Goal: Task Accomplishment & Management: Manage account settings

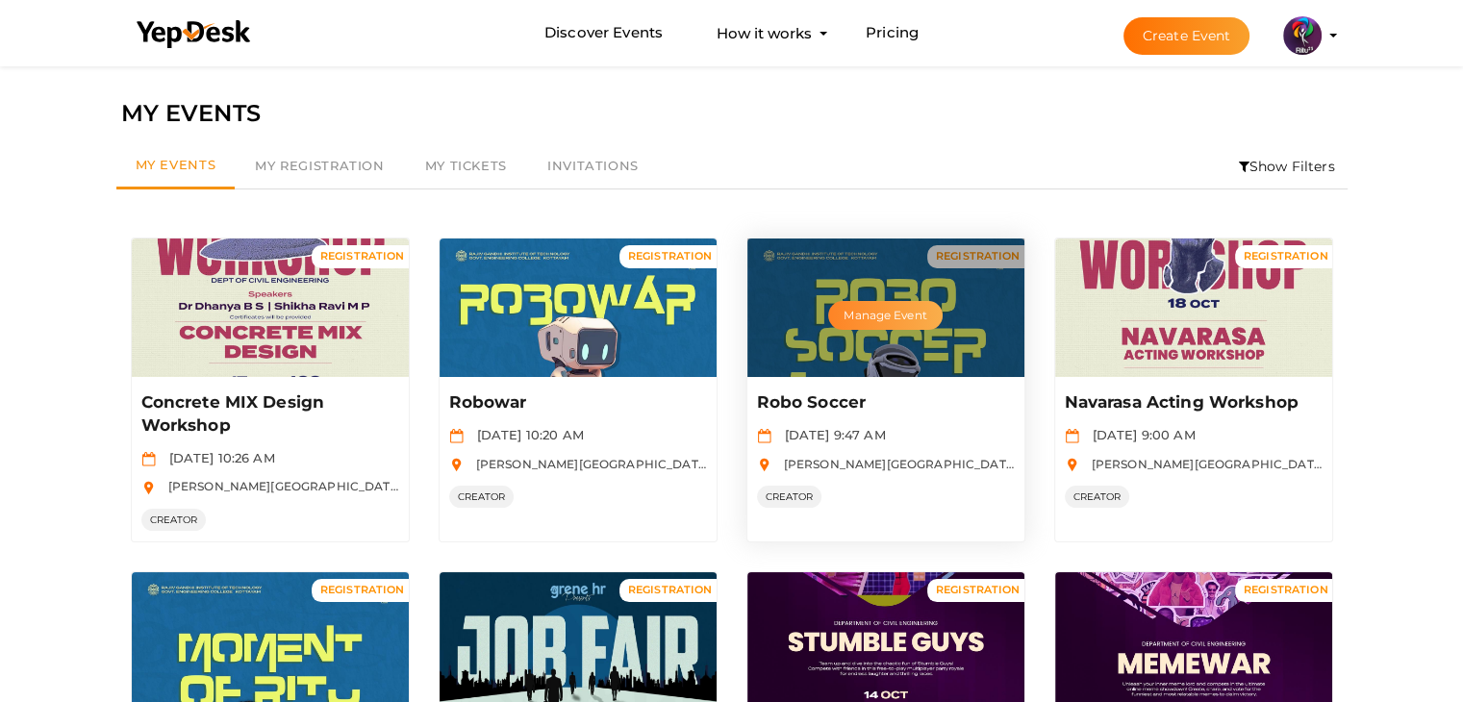
click at [854, 328] on button "Manage Event" at bounding box center [885, 315] width 114 height 29
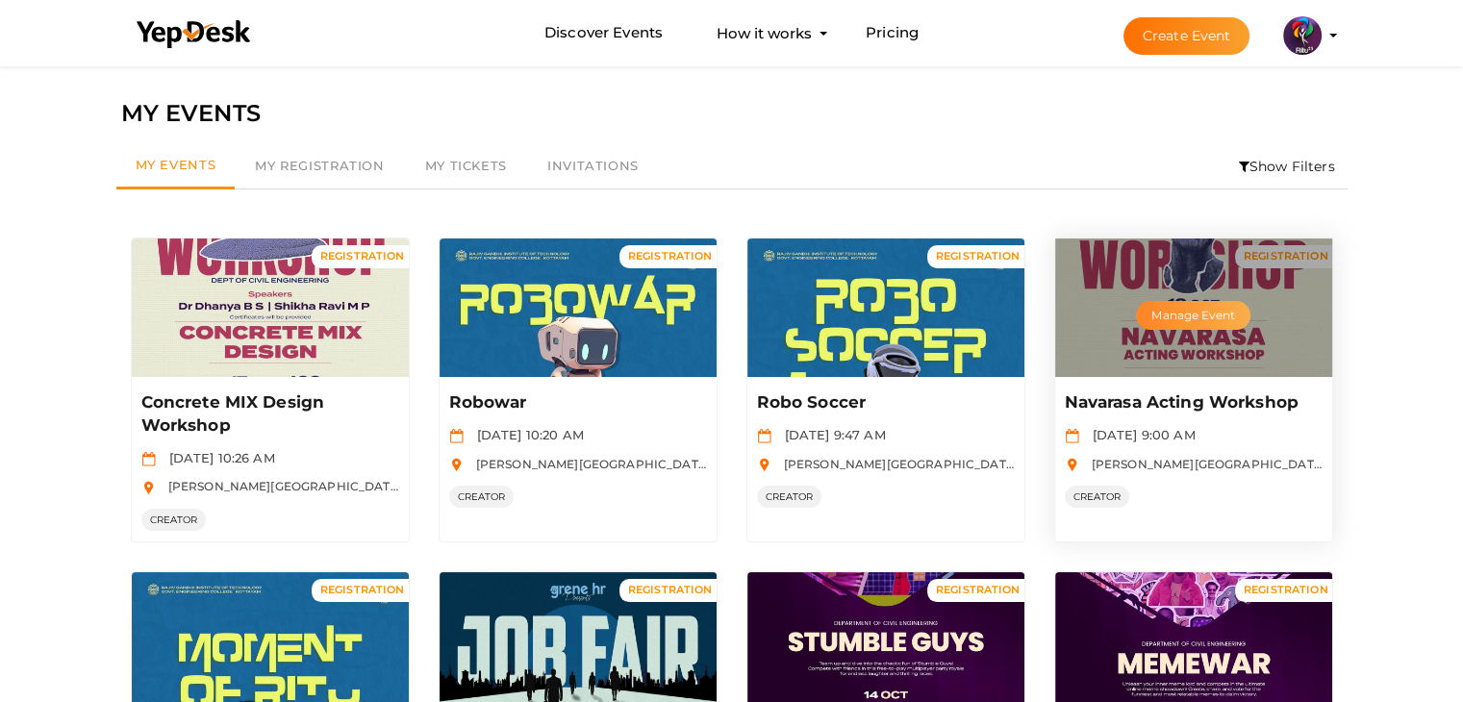
click at [1182, 318] on button "Manage Event" at bounding box center [1193, 315] width 114 height 29
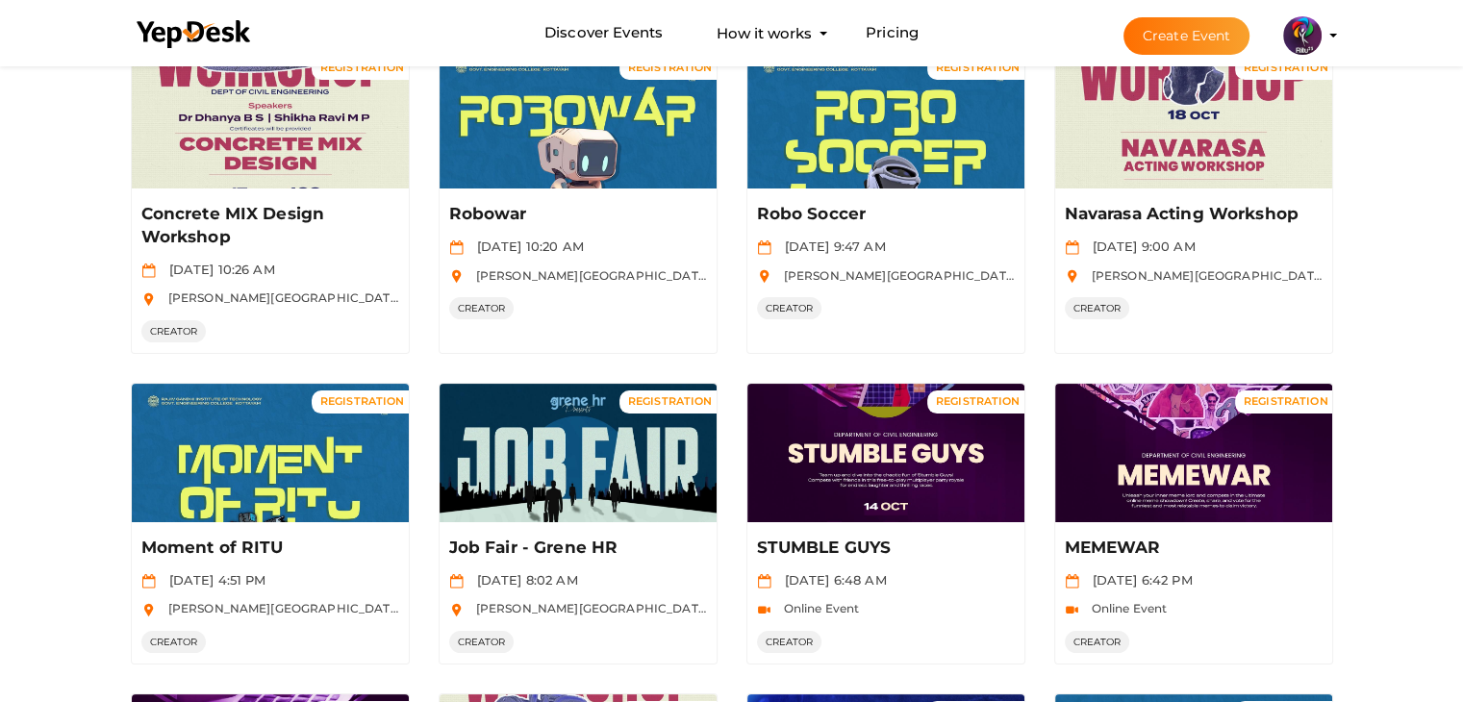
scroll to position [247, 0]
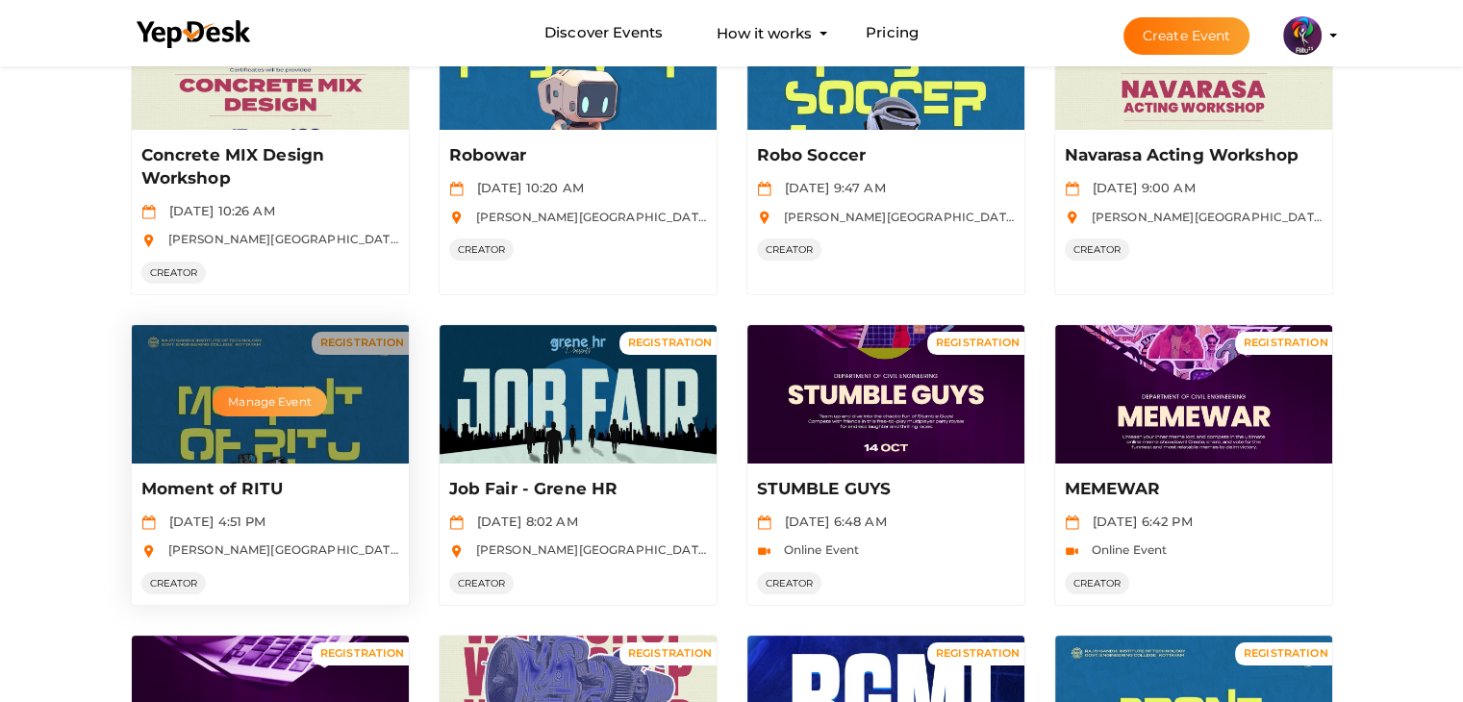
click at [246, 400] on button "Manage Event" at bounding box center [270, 402] width 114 height 29
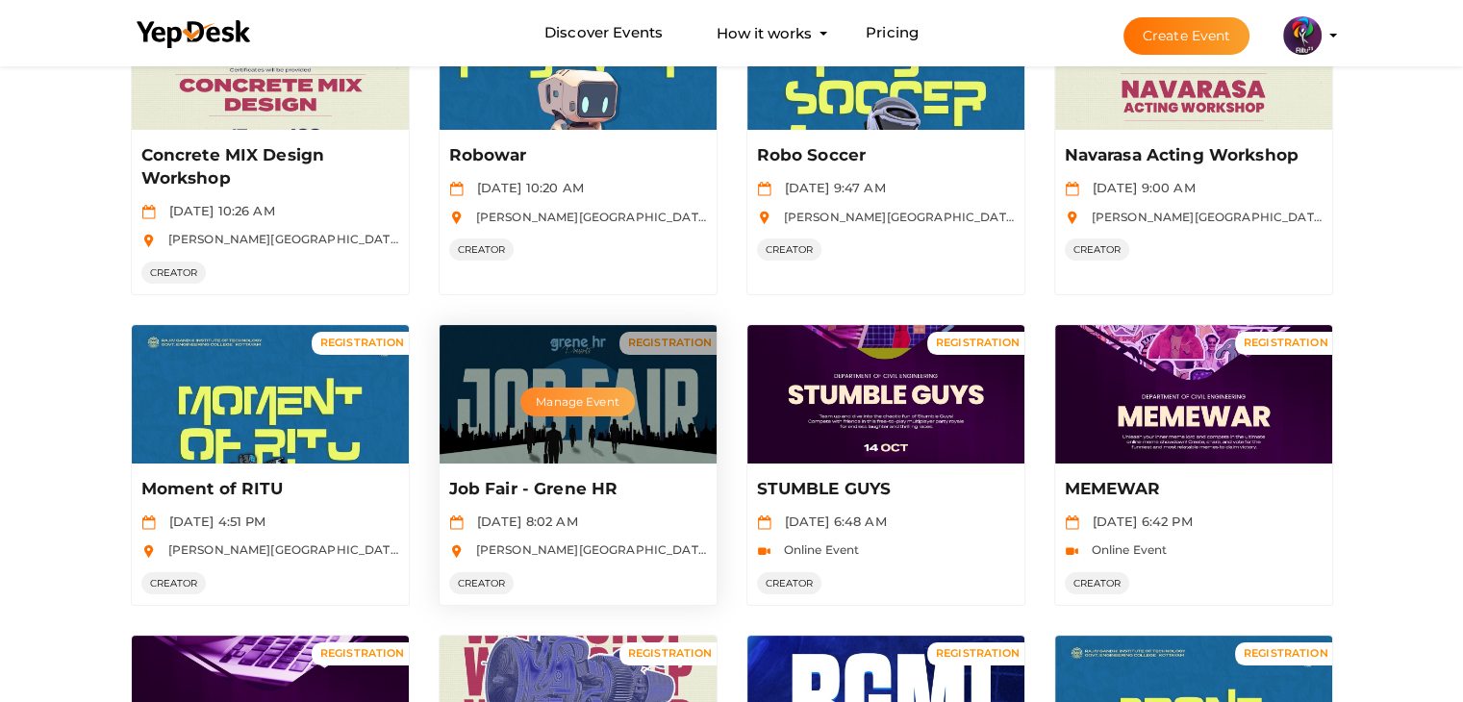
click at [597, 397] on button "Manage Event" at bounding box center [578, 402] width 114 height 29
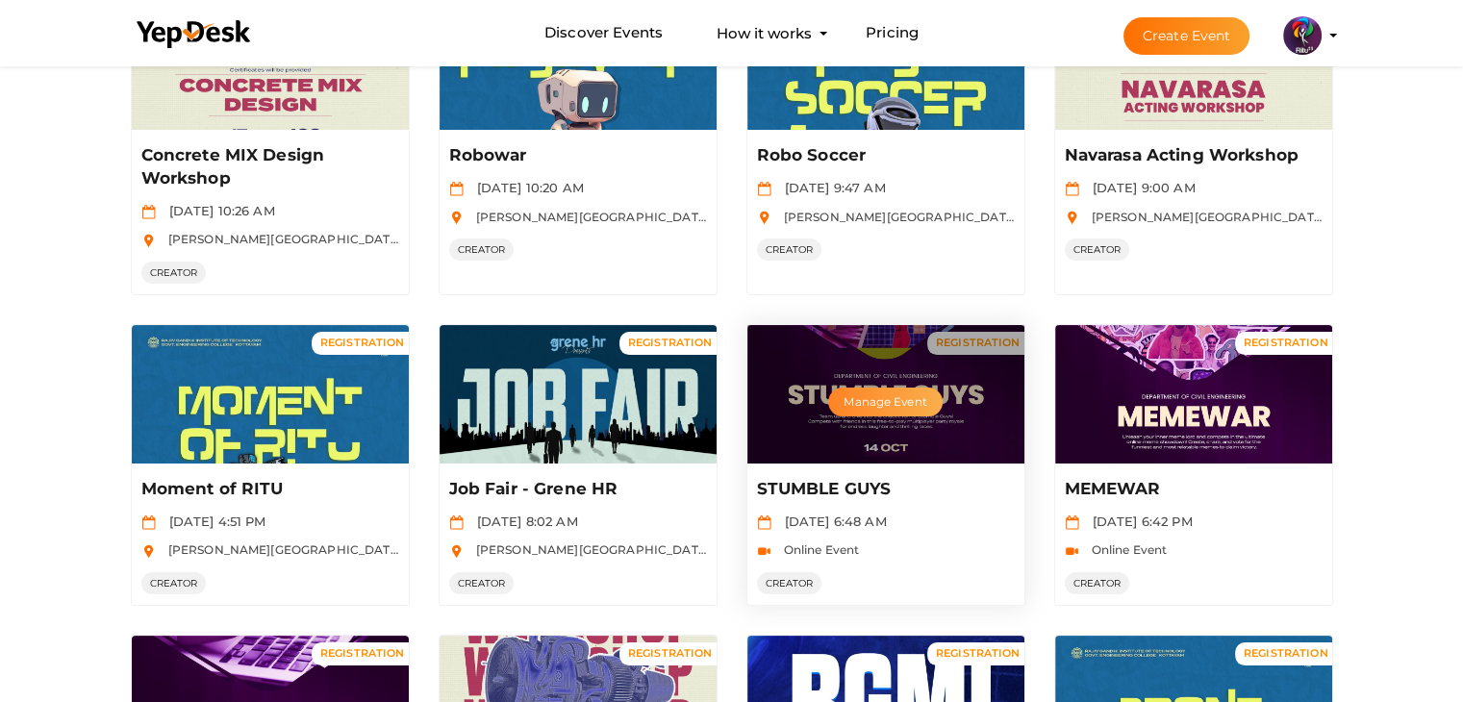
click at [876, 401] on button "Manage Event" at bounding box center [885, 402] width 114 height 29
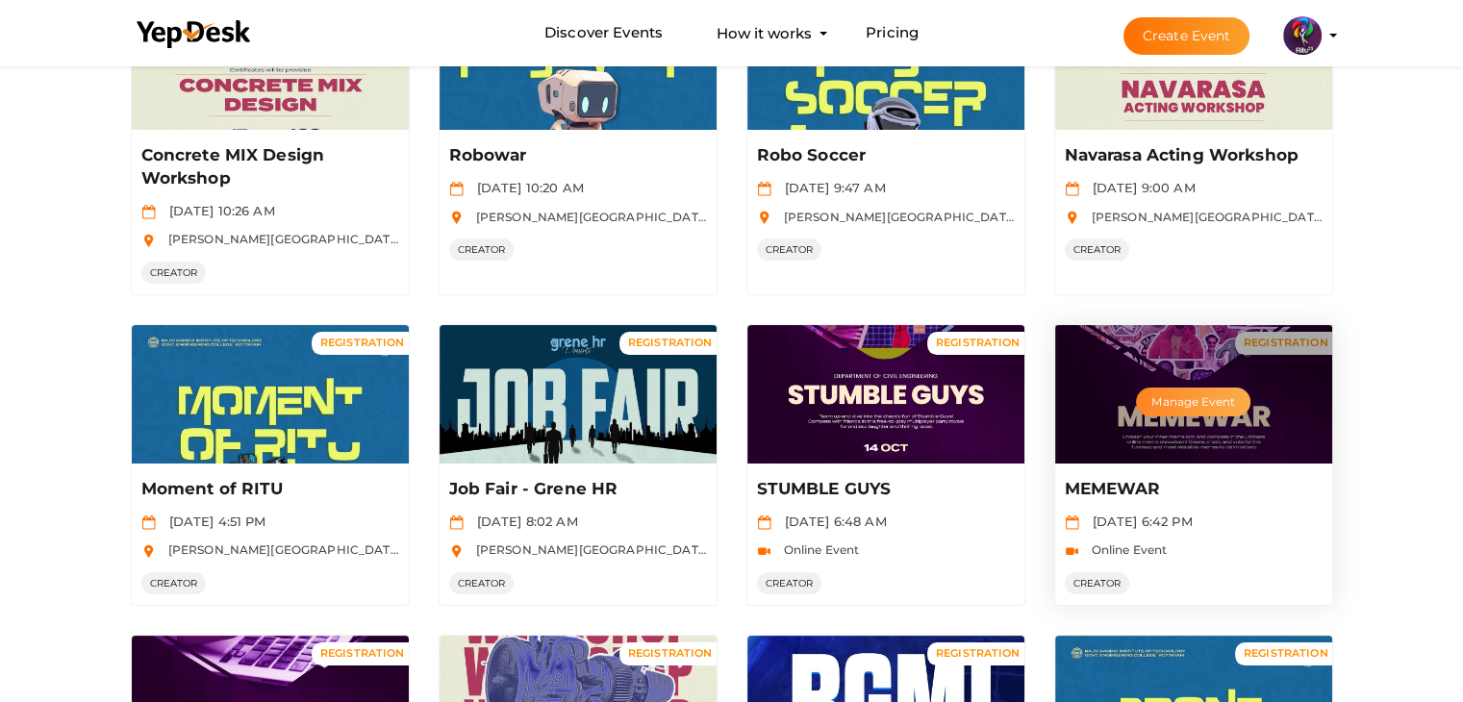
click at [1182, 394] on button "Manage Event" at bounding box center [1193, 402] width 114 height 29
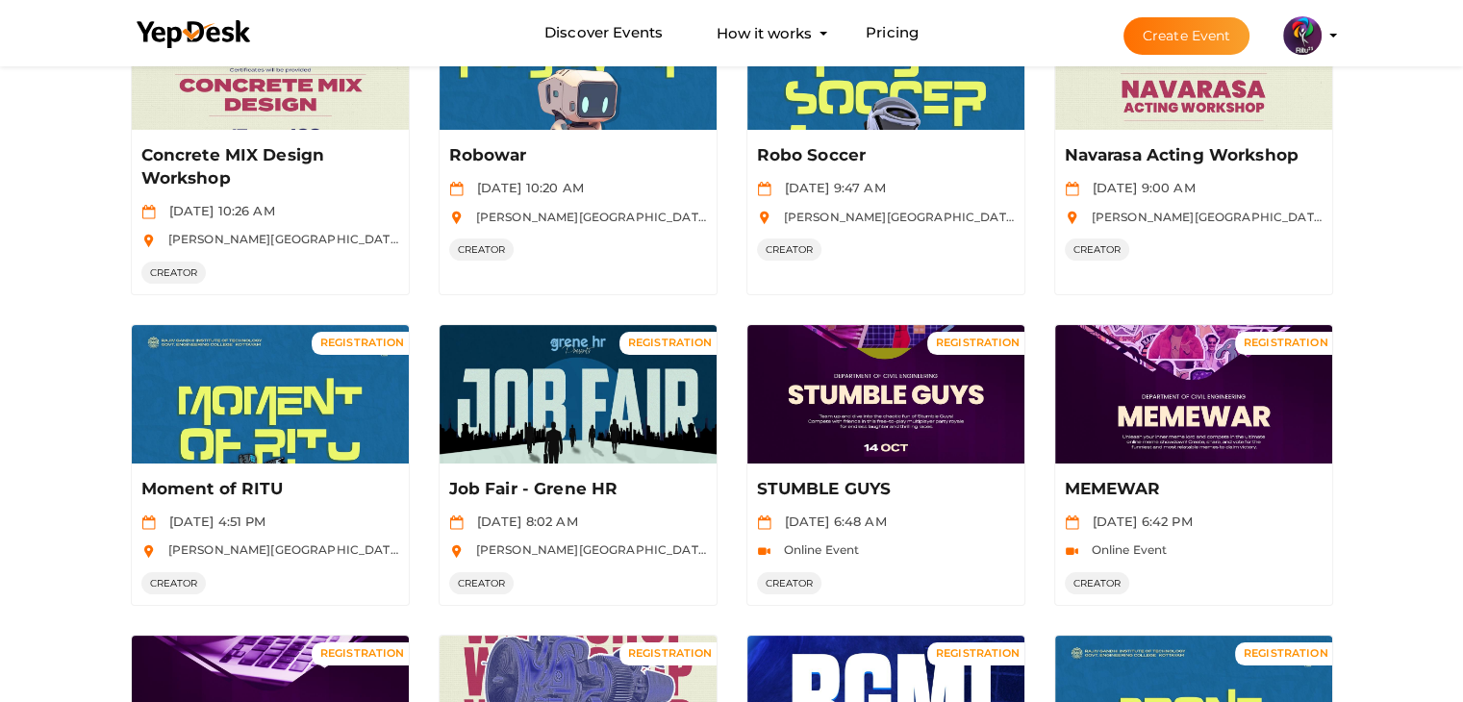
scroll to position [889, 0]
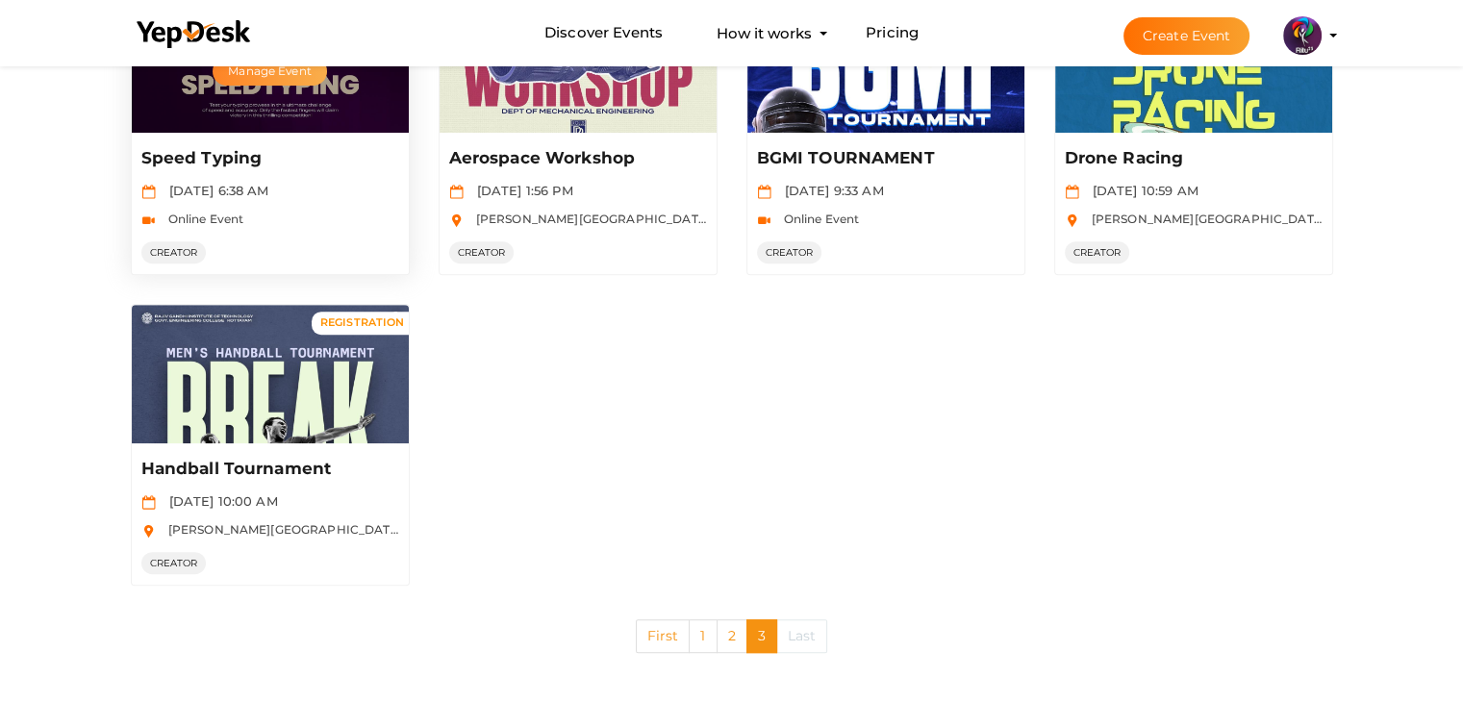
click at [258, 77] on button "Manage Event" at bounding box center [270, 71] width 114 height 29
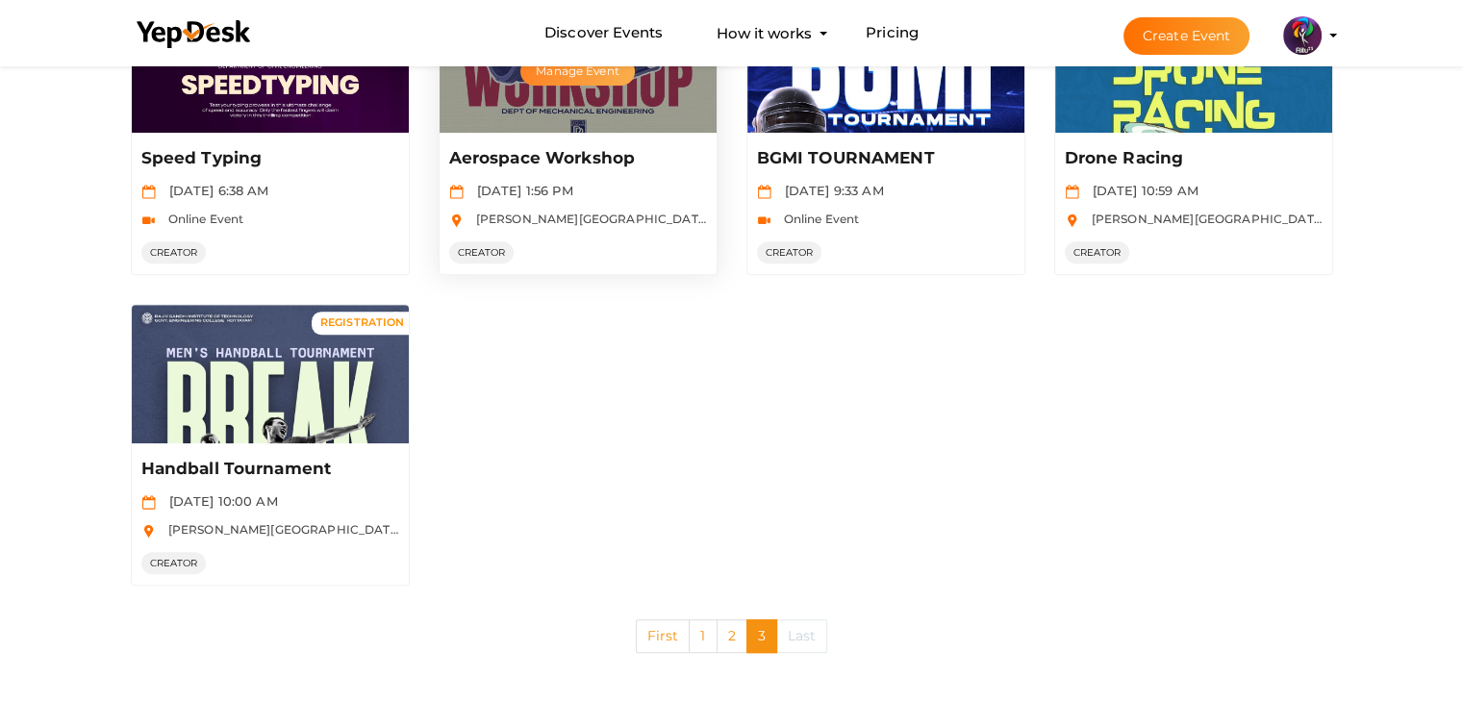
click at [581, 78] on button "Manage Event" at bounding box center [578, 71] width 114 height 29
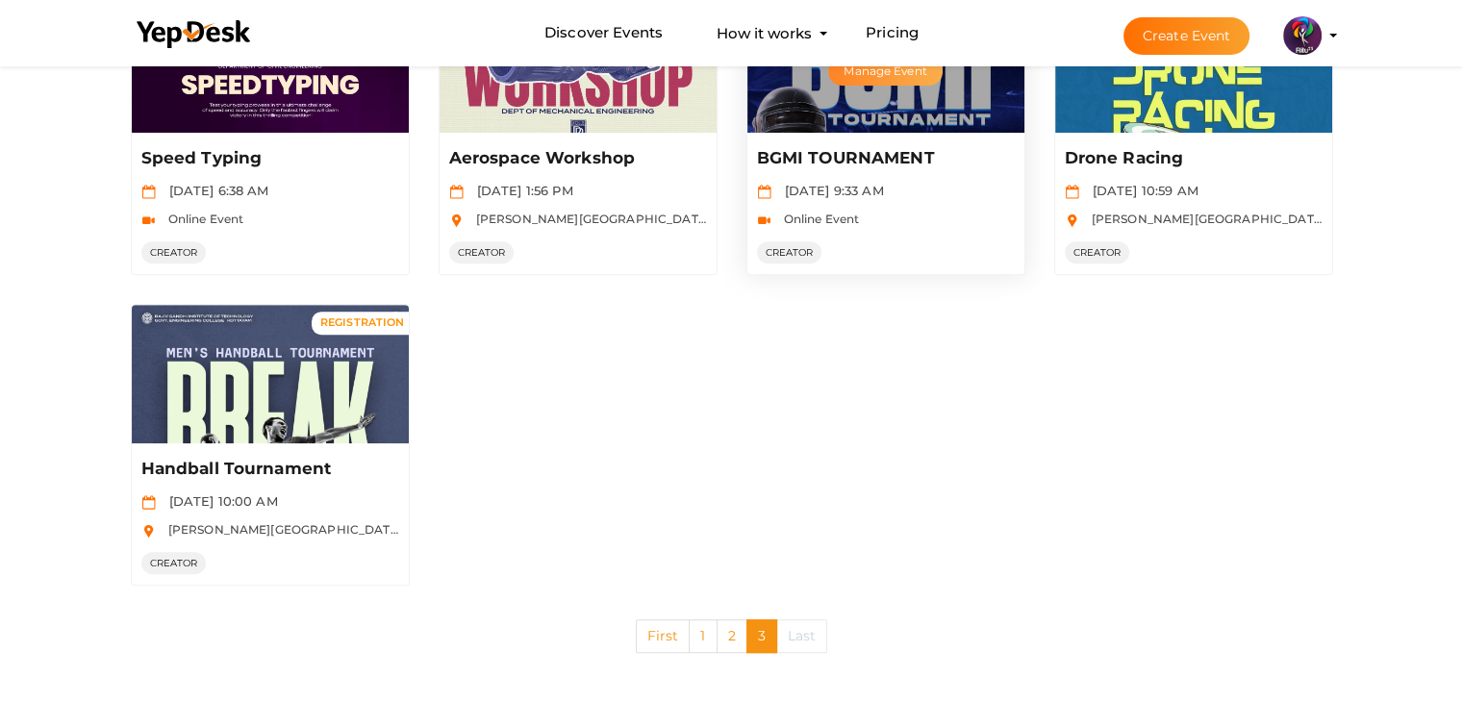
click at [877, 76] on button "Manage Event" at bounding box center [885, 71] width 114 height 29
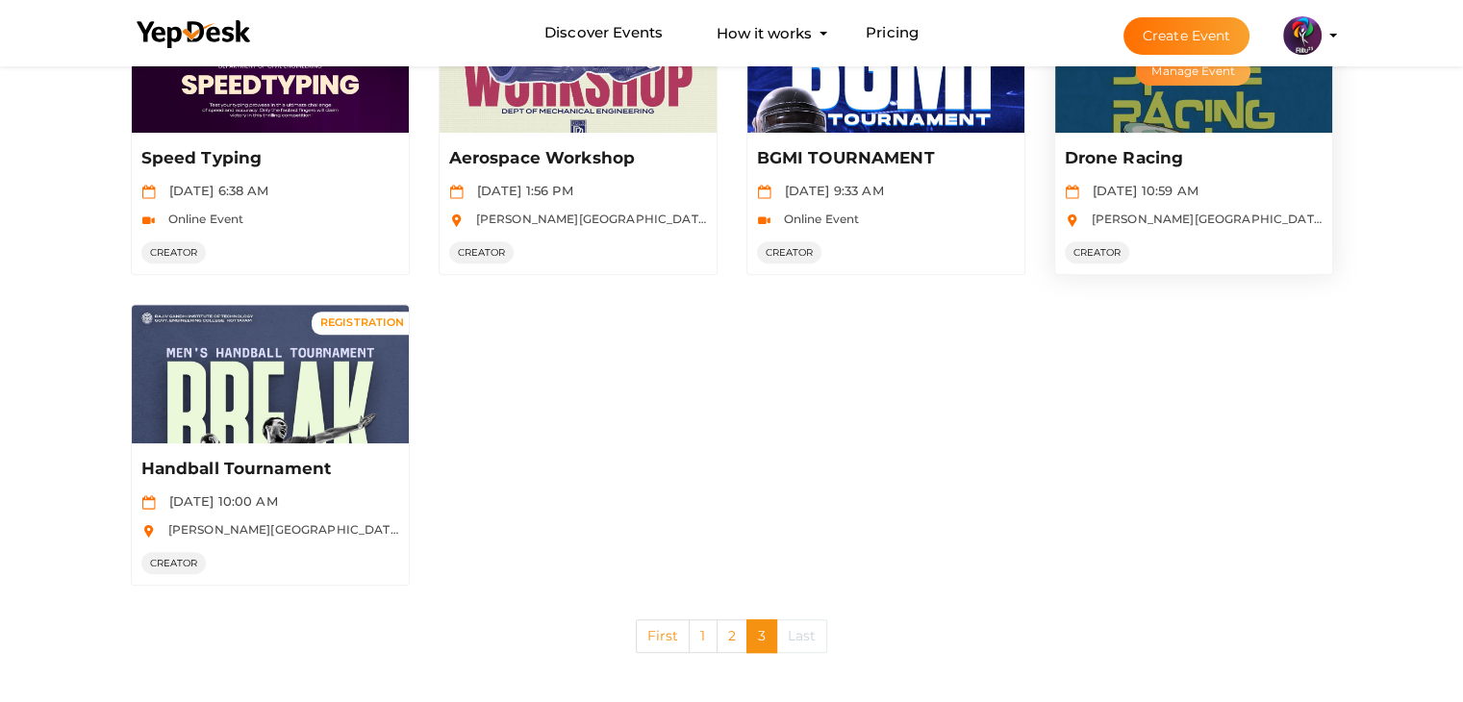
click at [1172, 74] on button "Manage Event" at bounding box center [1193, 71] width 114 height 29
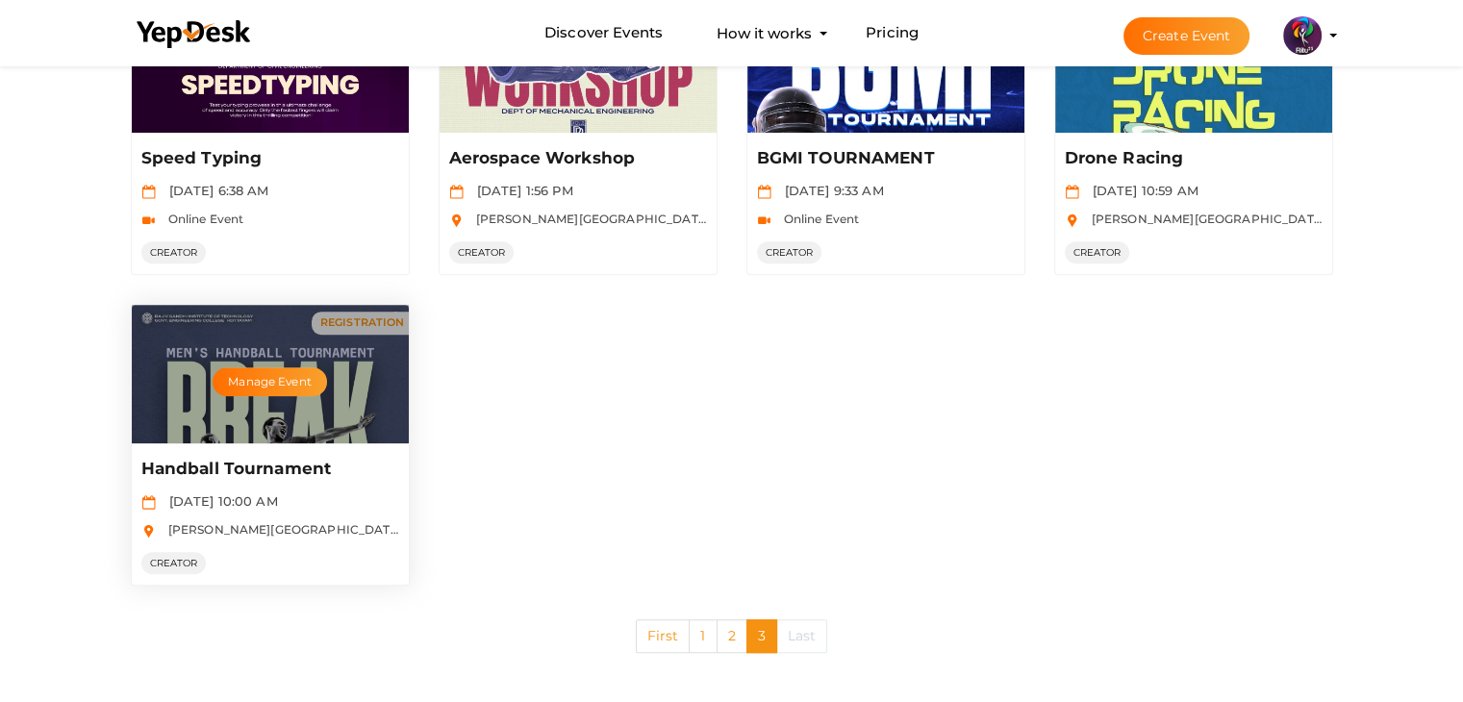
click at [341, 369] on div "Manage Event" at bounding box center [270, 374] width 277 height 139
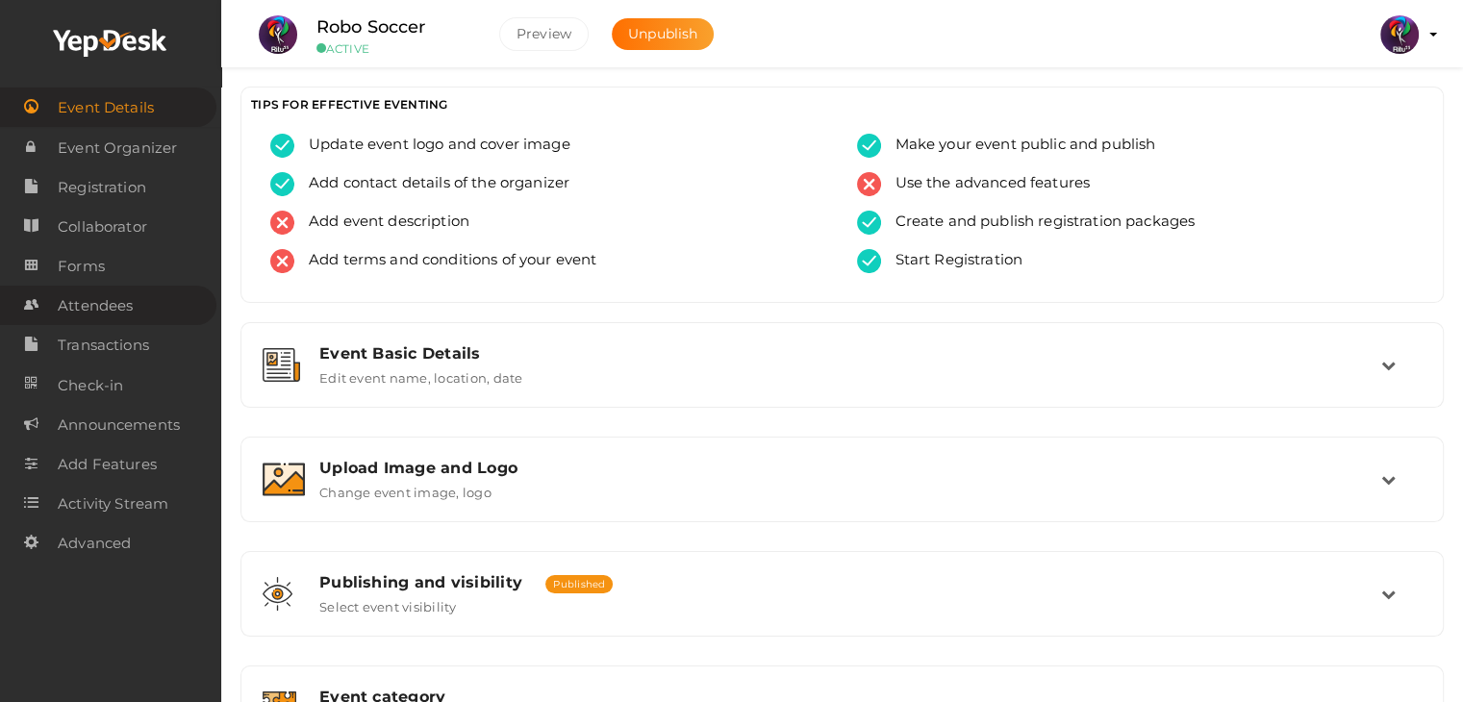
click at [126, 308] on span "Attendees" at bounding box center [95, 306] width 75 height 38
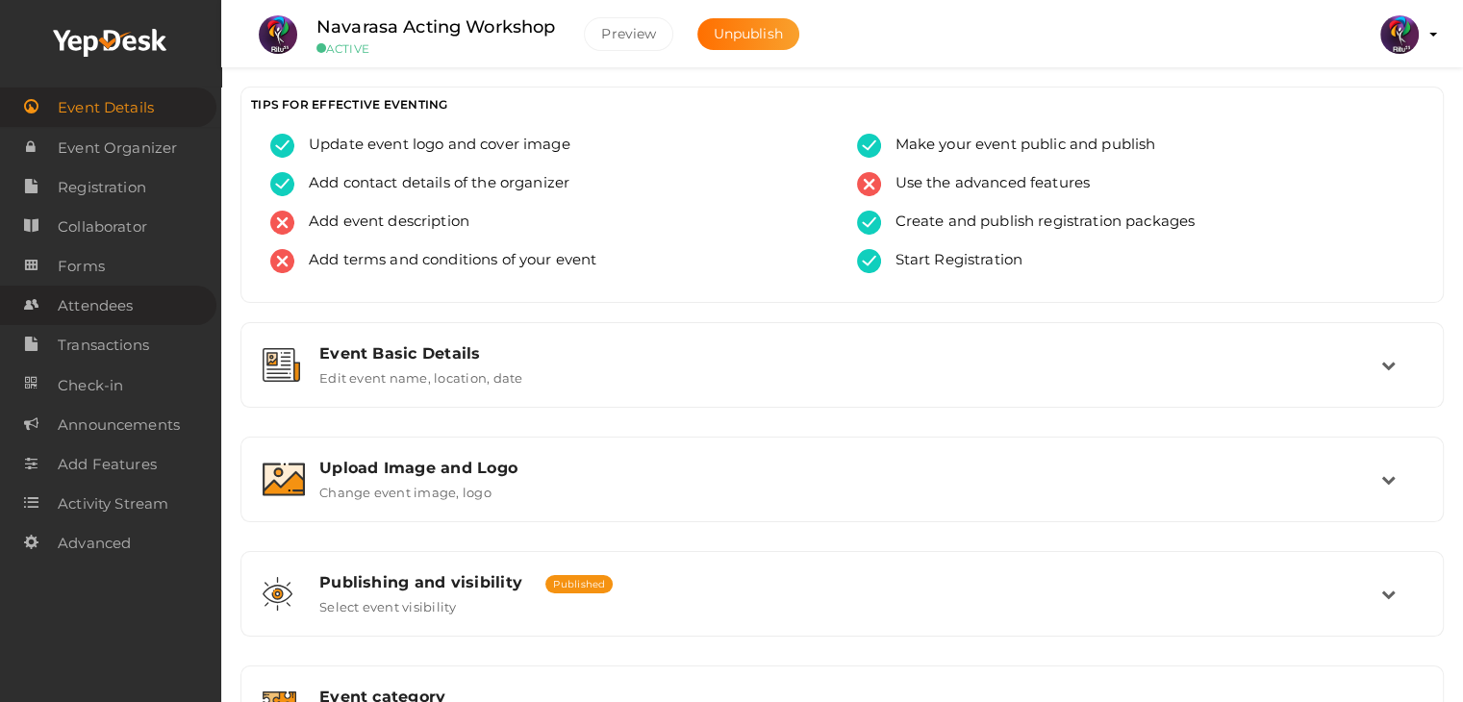
click at [82, 305] on span "Attendees" at bounding box center [95, 306] width 75 height 38
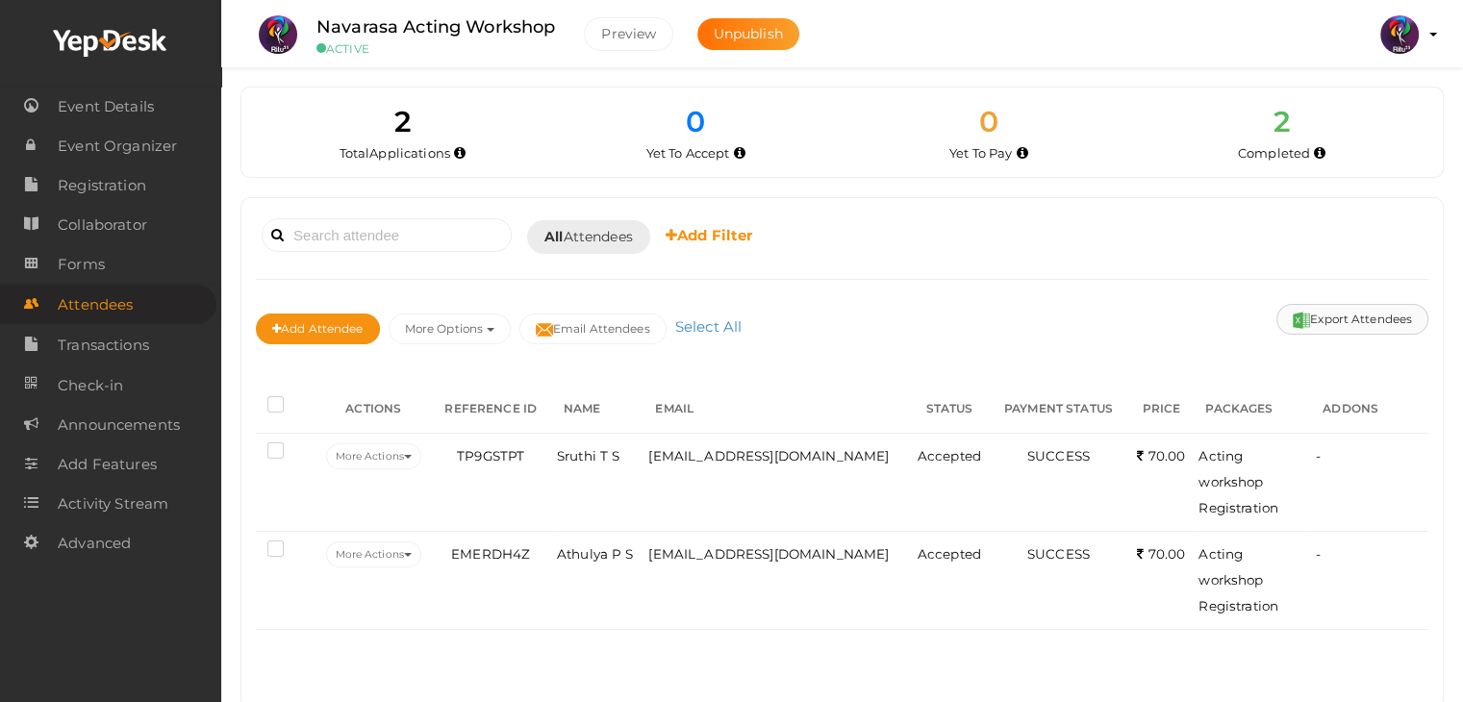
click at [1293, 325] on img at bounding box center [1301, 320] width 17 height 17
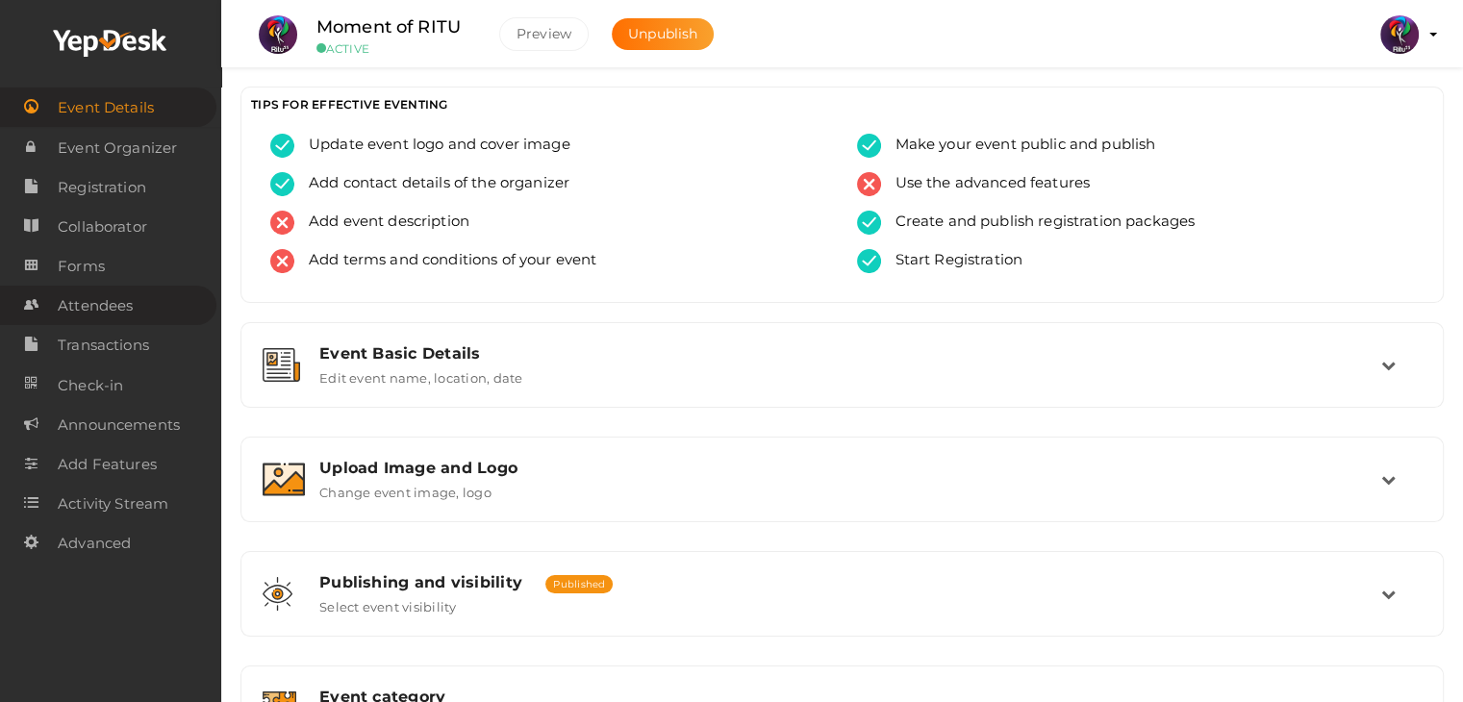
click at [80, 314] on span "Attendees" at bounding box center [95, 306] width 75 height 38
click at [90, 290] on span "Attendees" at bounding box center [95, 306] width 75 height 38
click at [146, 299] on link "Attendees" at bounding box center [108, 305] width 216 height 39
click at [123, 309] on span "Attendees" at bounding box center [95, 306] width 75 height 38
click at [99, 305] on span "Attendees" at bounding box center [95, 306] width 75 height 38
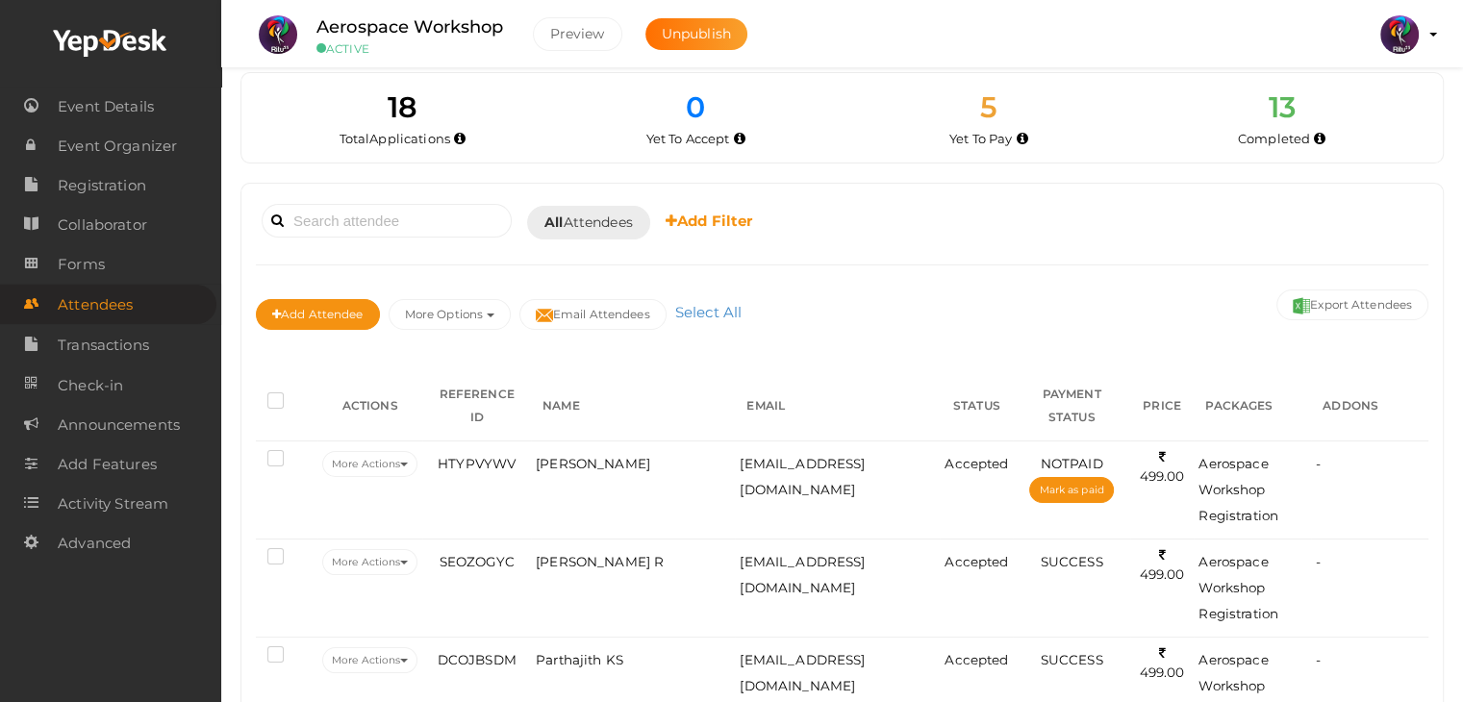
scroll to position [7, 0]
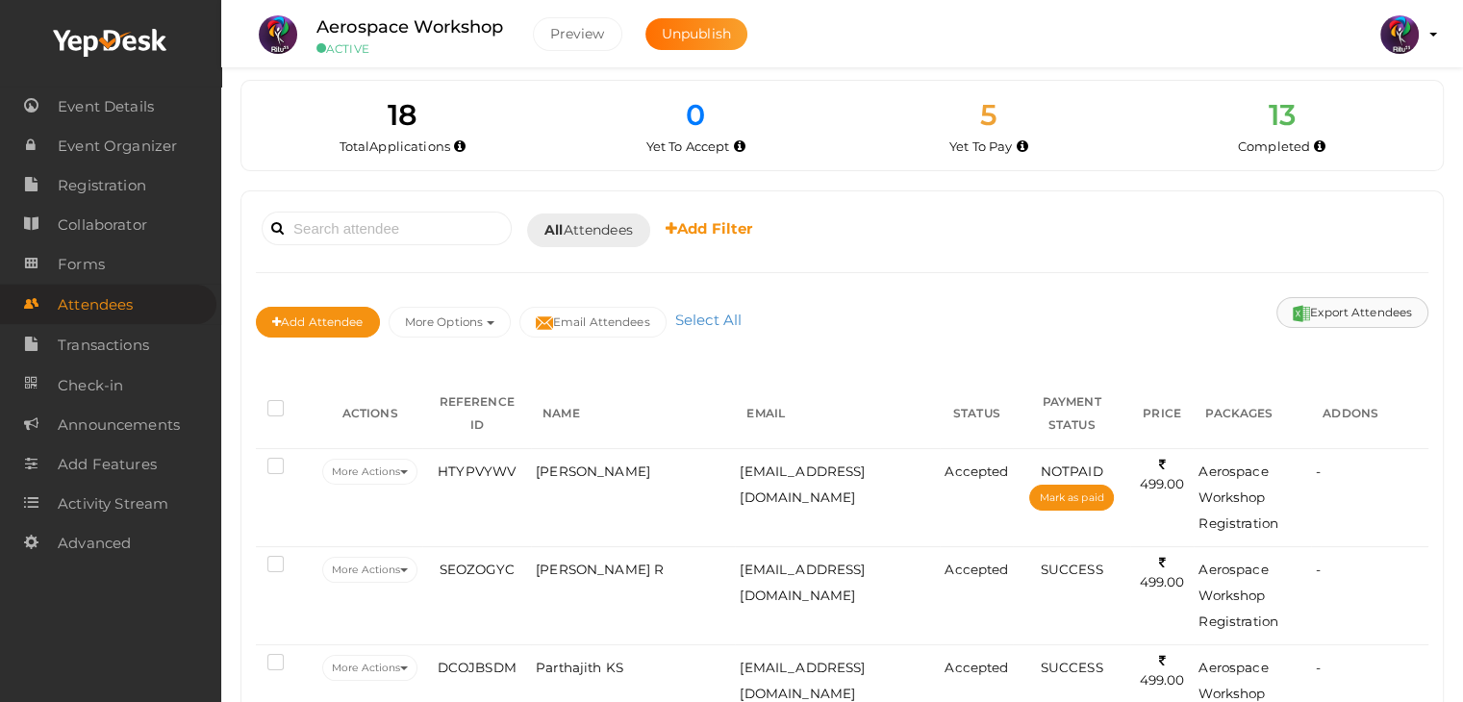
click at [1370, 307] on button "Export Attendees" at bounding box center [1353, 312] width 152 height 31
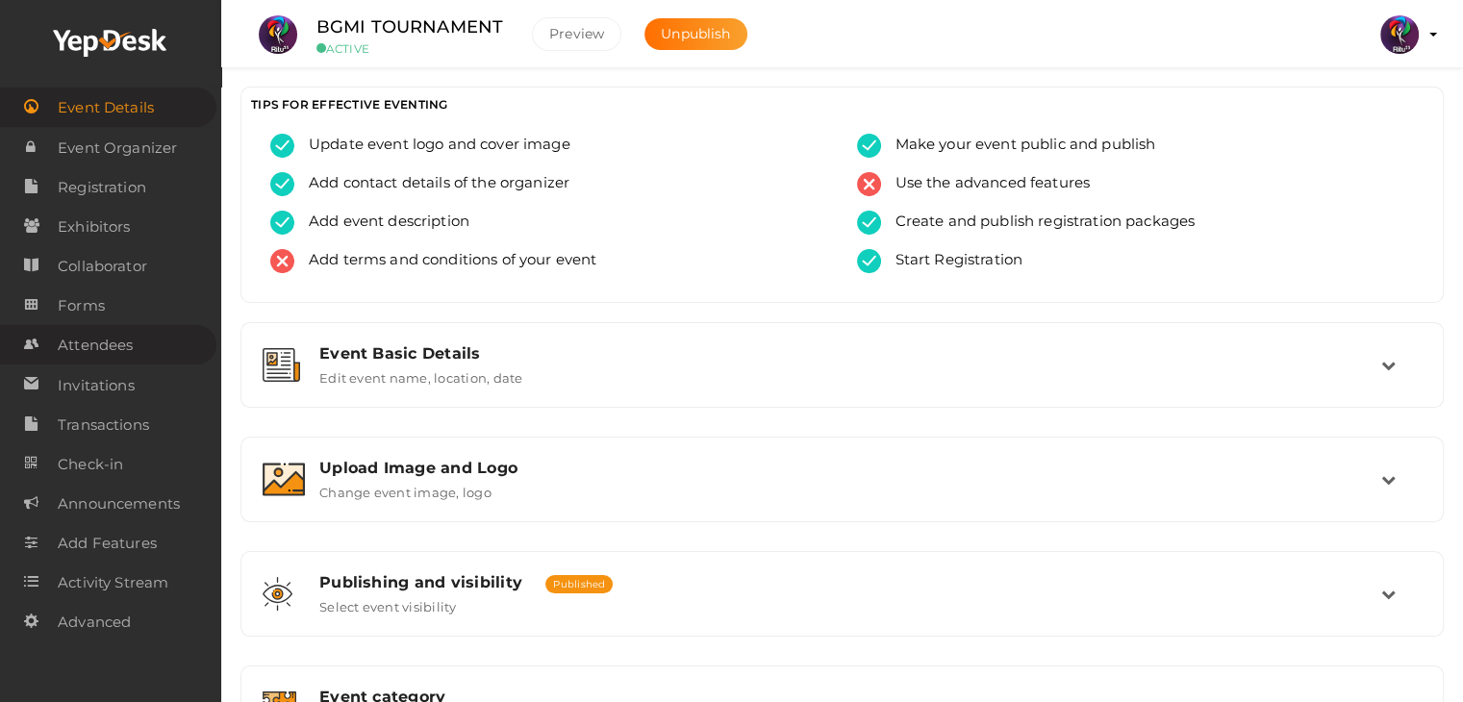
click at [102, 348] on span "Attendees" at bounding box center [95, 345] width 75 height 38
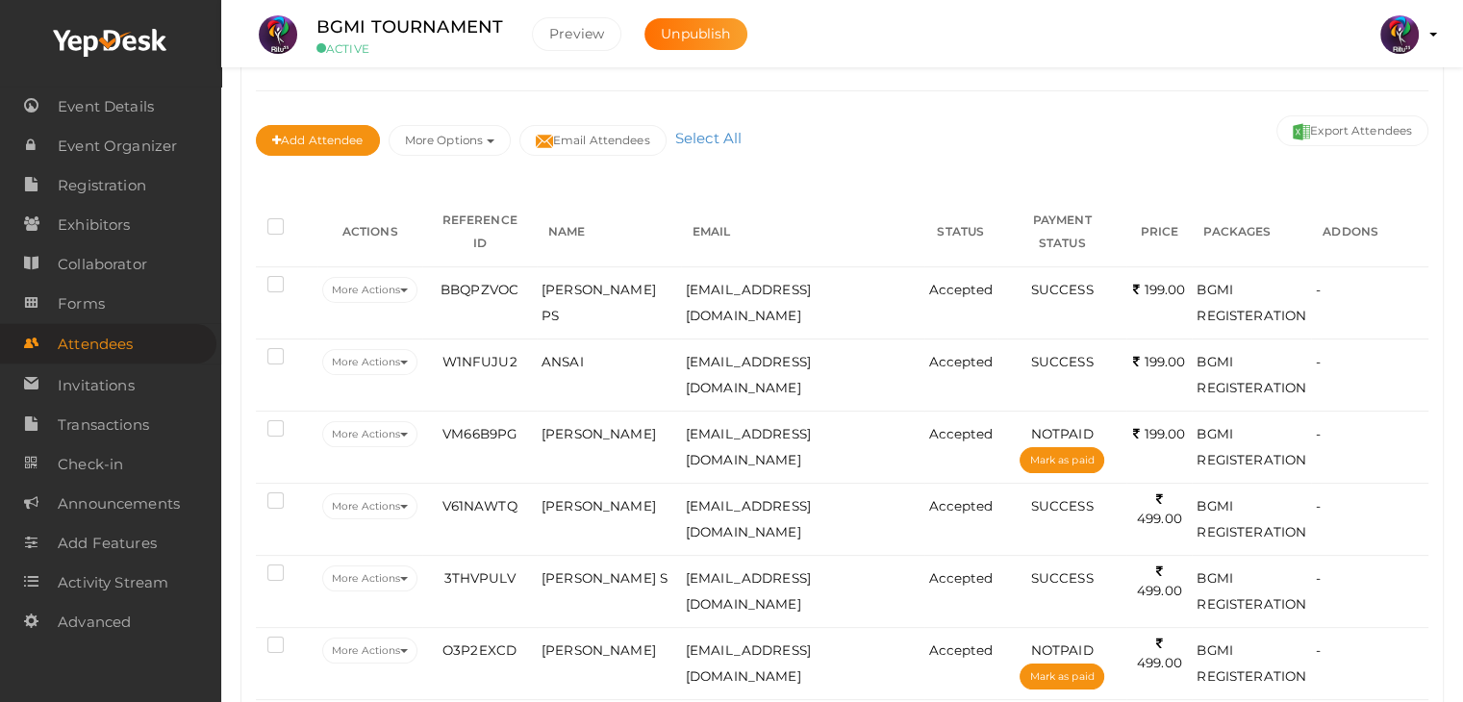
scroll to position [202, 0]
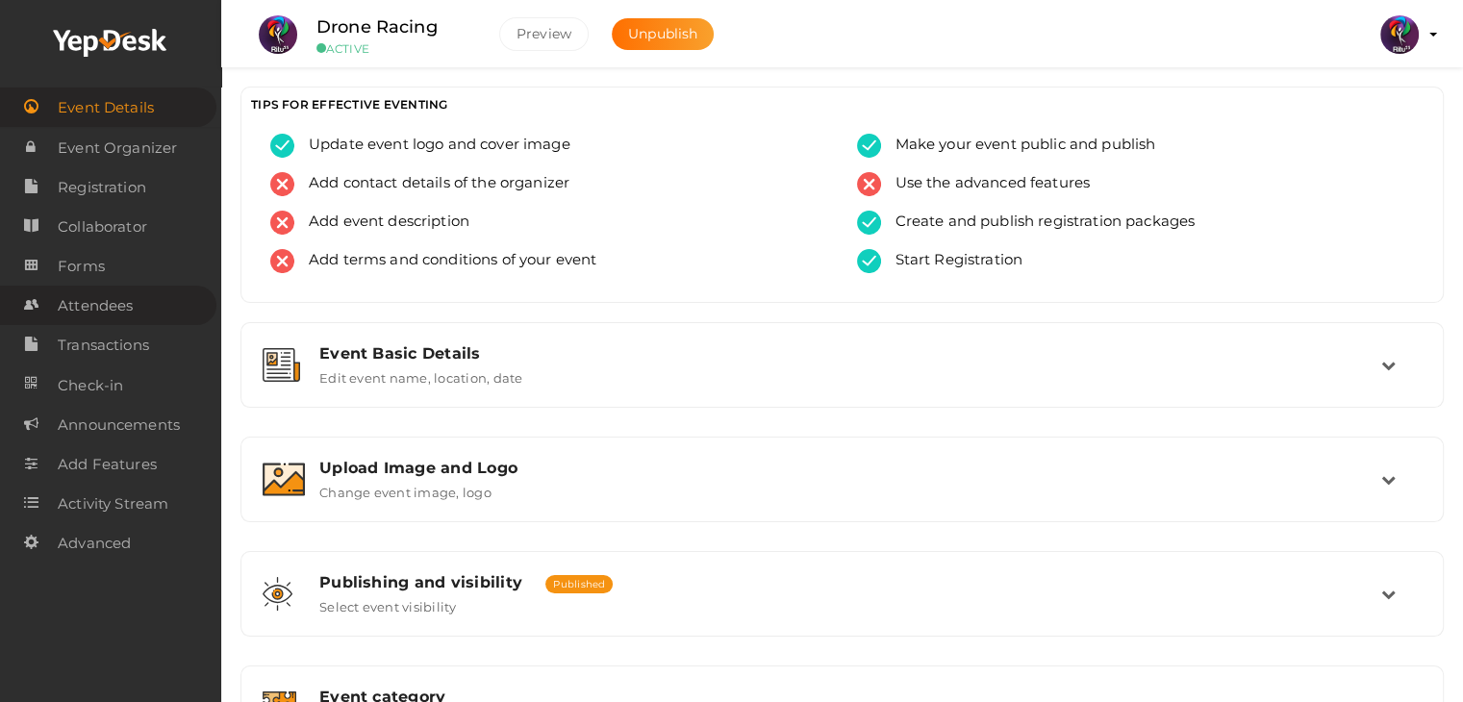
click at [148, 311] on link "Attendees" at bounding box center [108, 305] width 216 height 39
